Goal: Check status: Check status

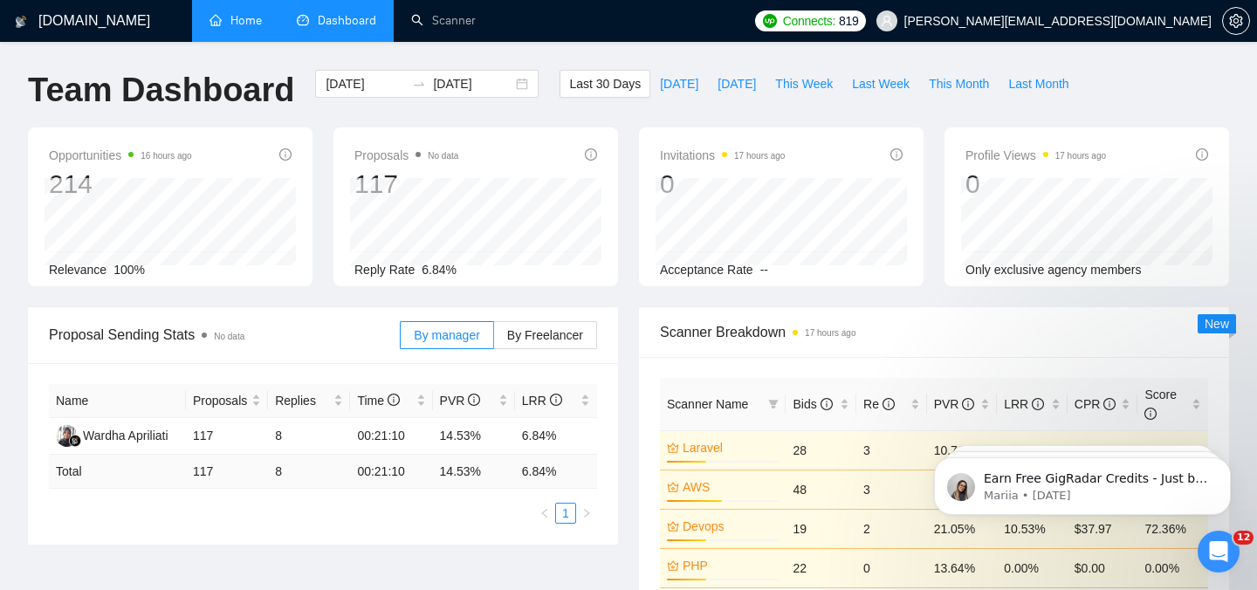
click at [223, 22] on link "Home" at bounding box center [236, 20] width 52 height 15
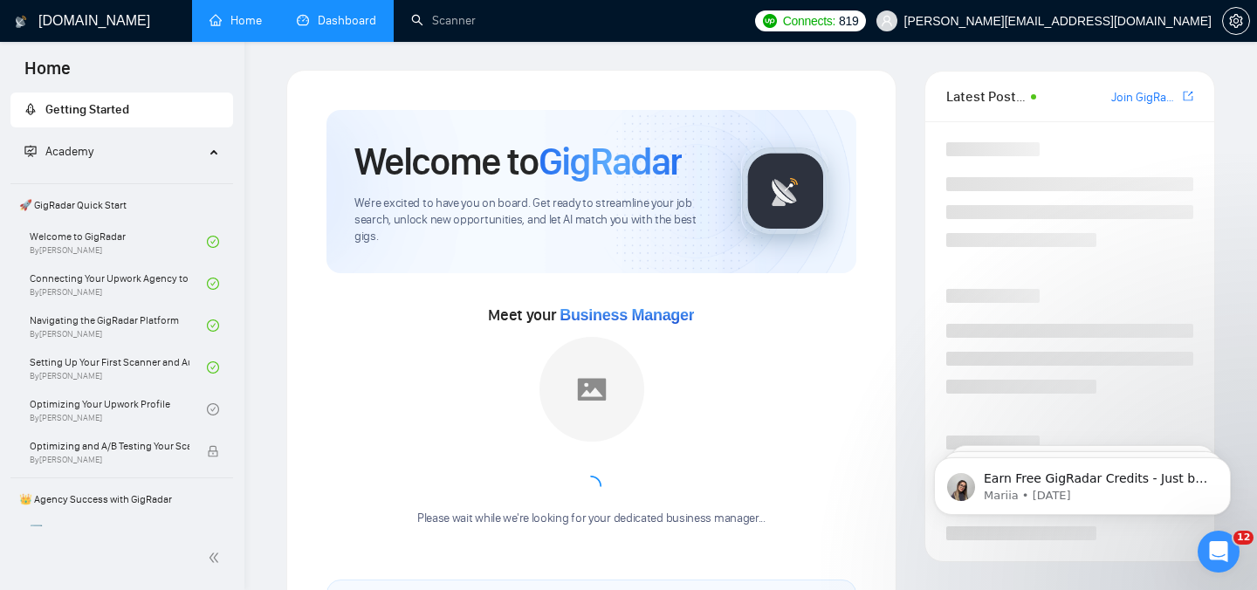
click at [335, 28] on link "Dashboard" at bounding box center [336, 20] width 79 height 15
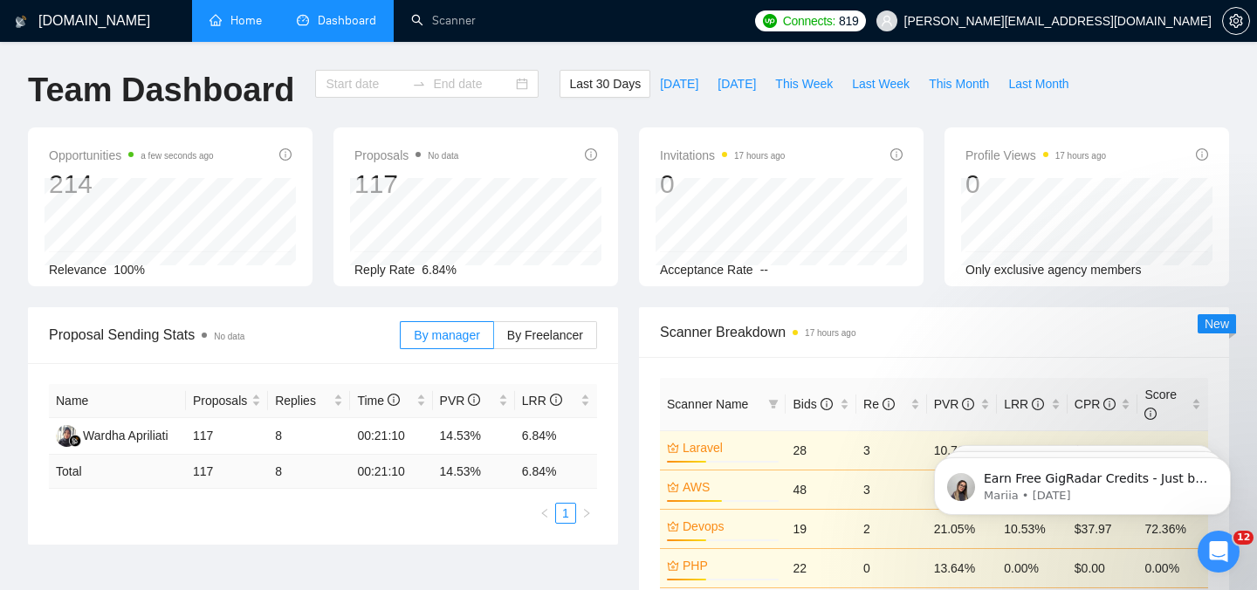
type input "[DATE]"
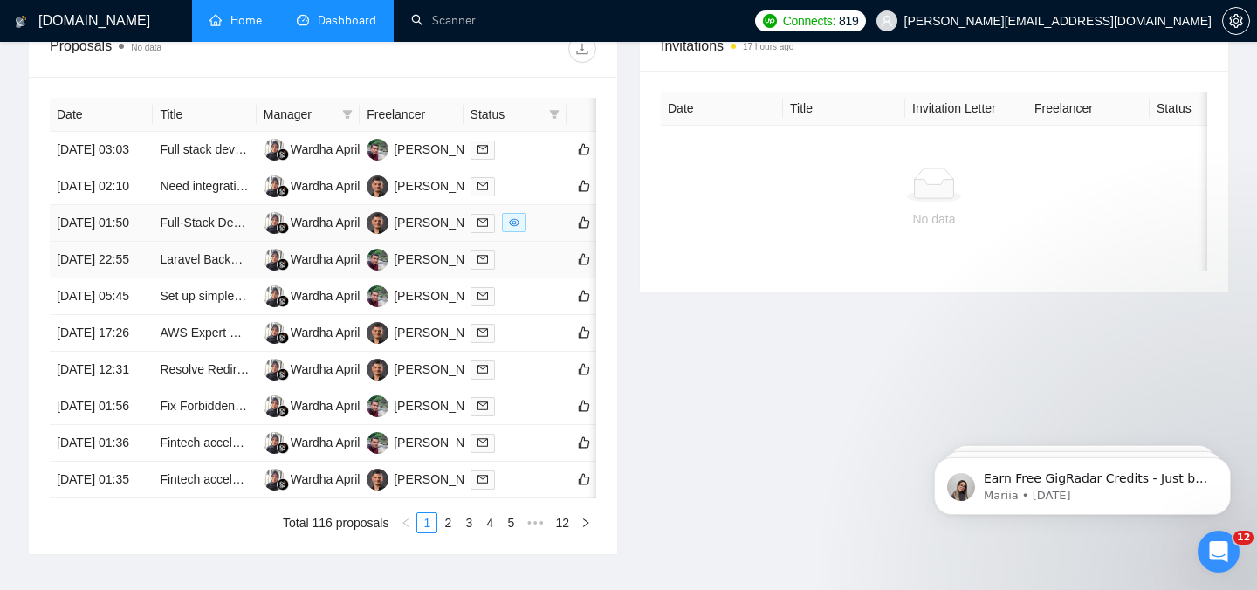
scroll to position [670, 0]
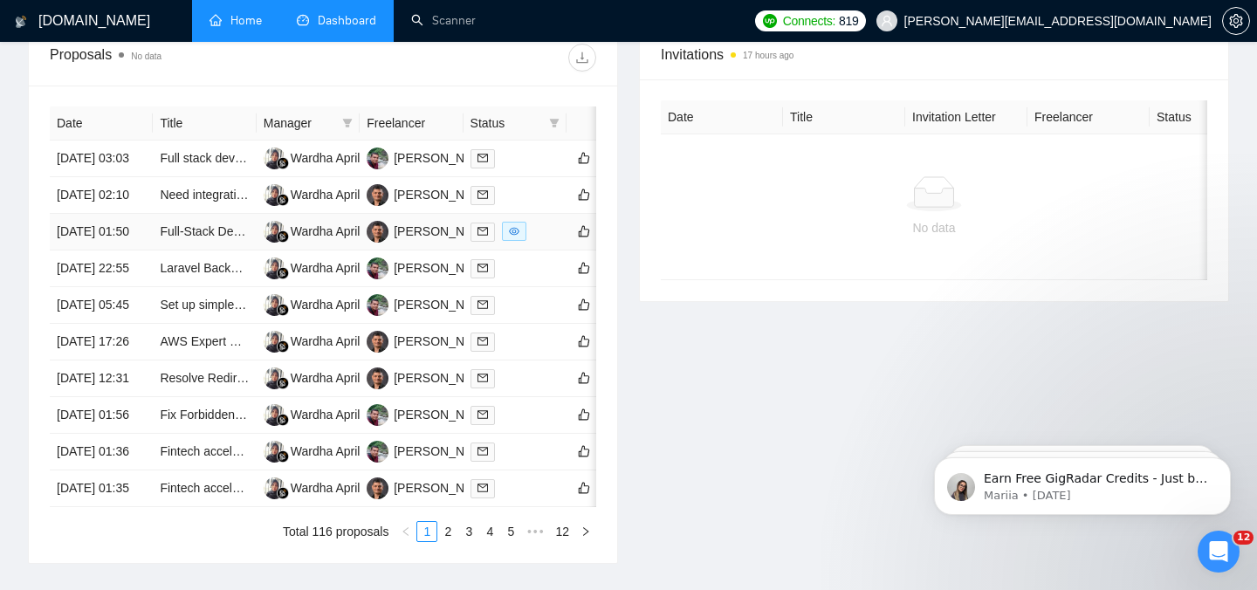
click at [541, 251] on td at bounding box center [515, 232] width 103 height 37
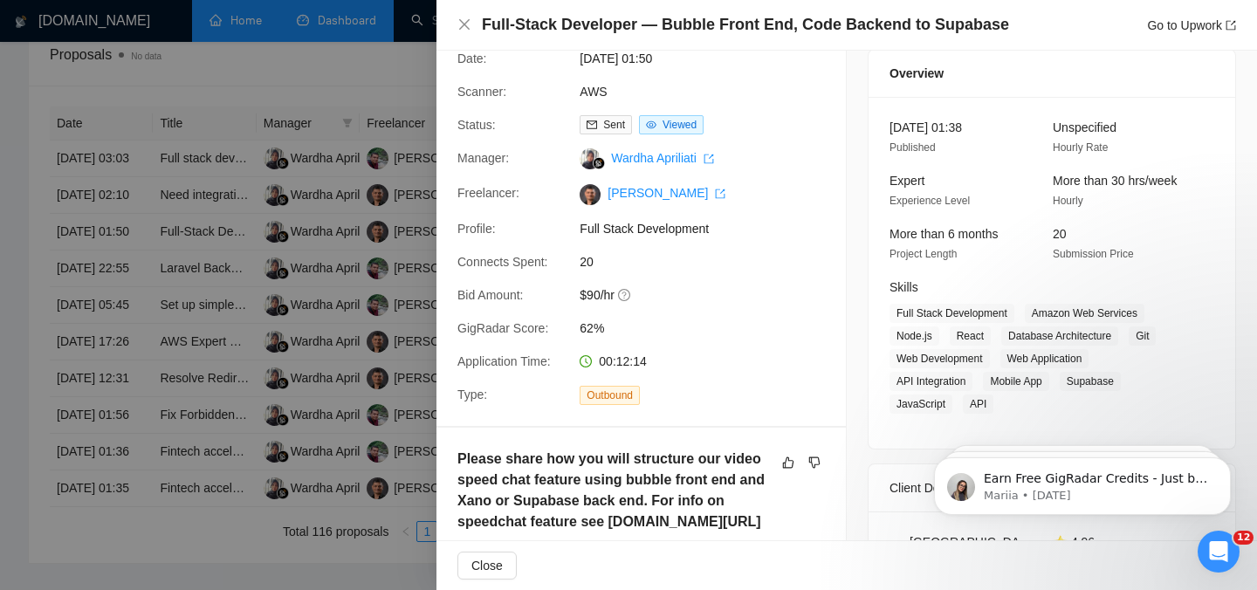
scroll to position [0, 0]
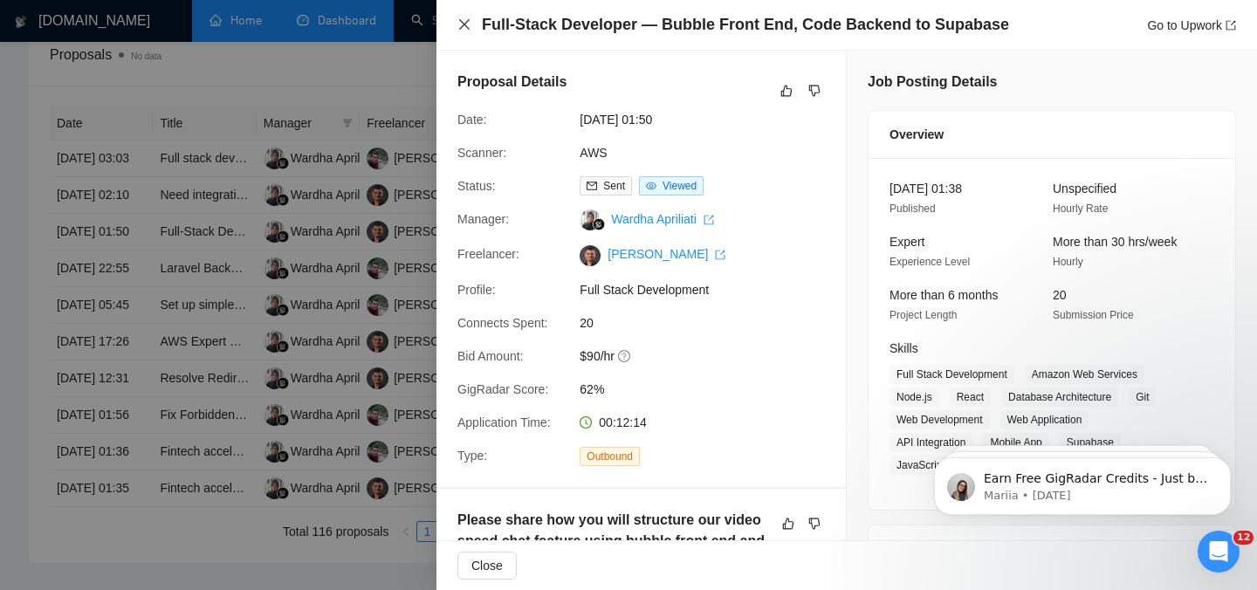
click at [466, 18] on icon "close" at bounding box center [464, 24] width 14 height 14
